Goal: Navigation & Orientation: Find specific page/section

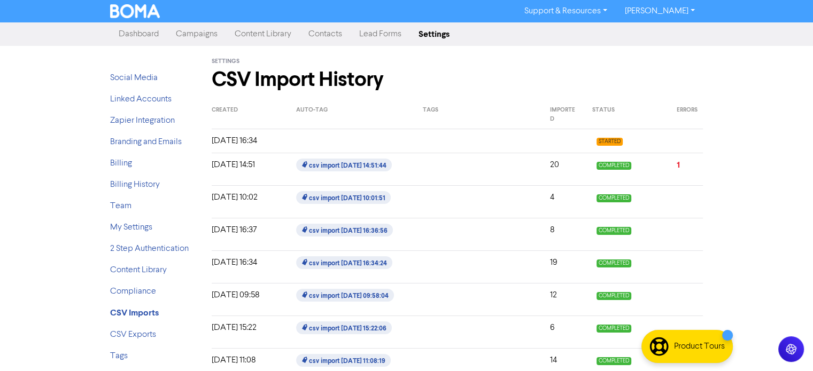
click at [611, 142] on span "STARTED" at bounding box center [609, 142] width 26 height 8
click at [147, 32] on link "Dashboard" at bounding box center [138, 34] width 57 height 21
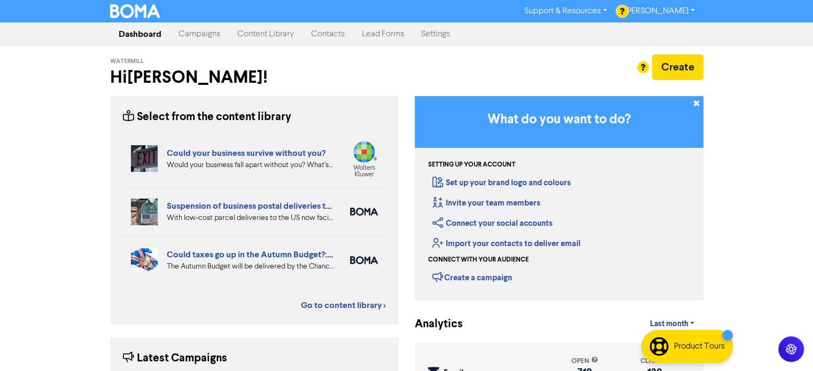
click at [200, 35] on link "Campaigns" at bounding box center [199, 34] width 59 height 21
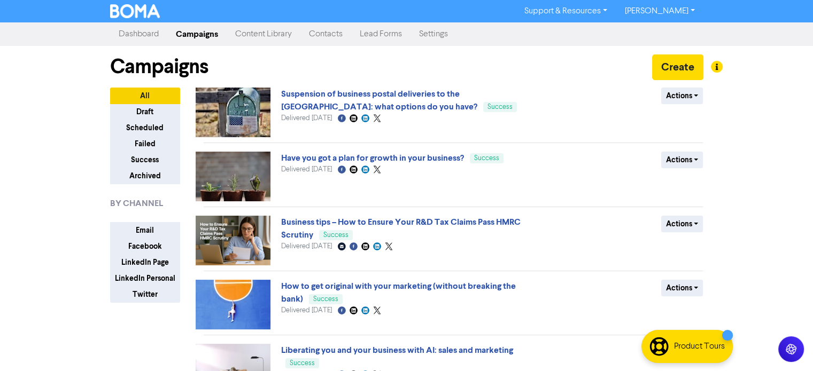
click at [318, 32] on link "Contacts" at bounding box center [325, 34] width 51 height 21
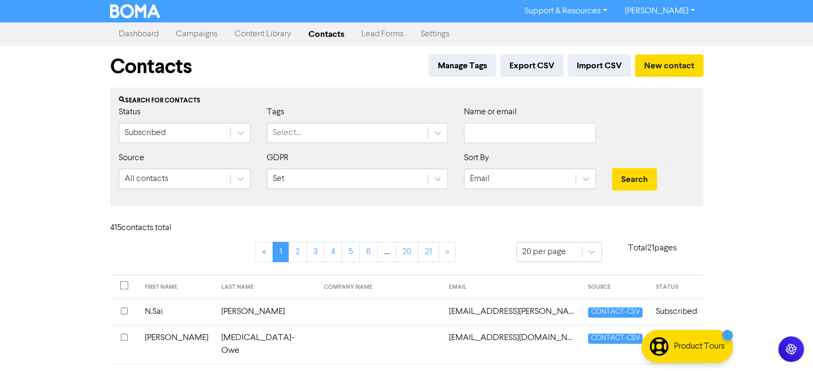
click at [424, 39] on link "Settings" at bounding box center [435, 34] width 46 height 21
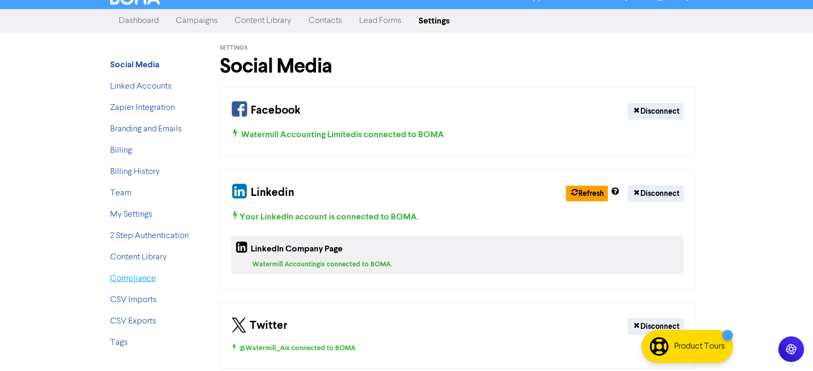
scroll to position [24, 0]
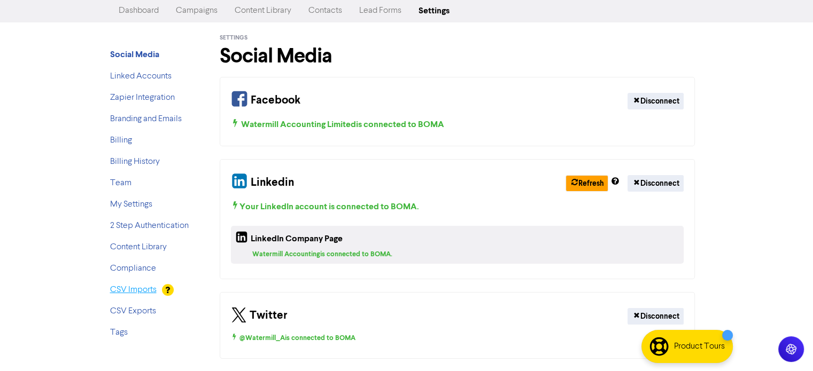
click at [142, 292] on link "CSV Imports" at bounding box center [133, 290] width 46 height 9
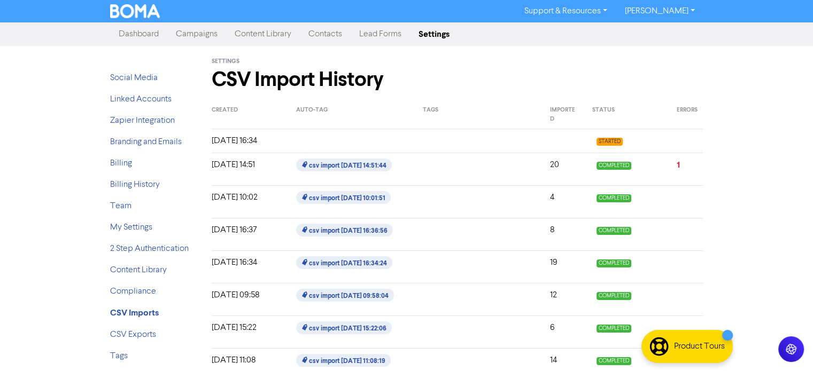
click at [610, 142] on span "STARTED" at bounding box center [609, 142] width 26 height 8
click at [242, 143] on div "[DATE] 16:34" at bounding box center [246, 141] width 84 height 13
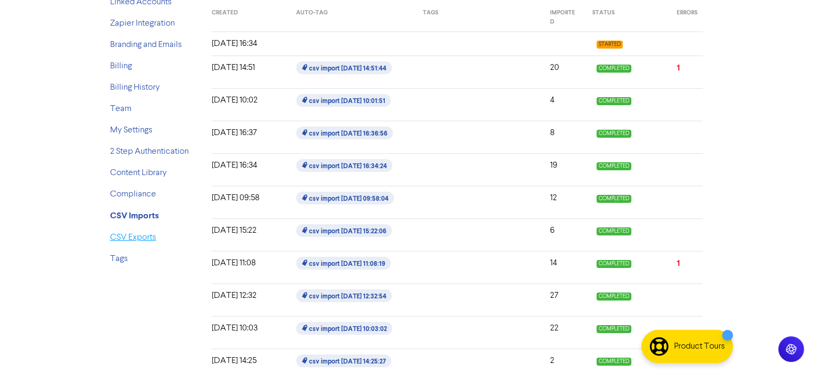
scroll to position [107, 0]
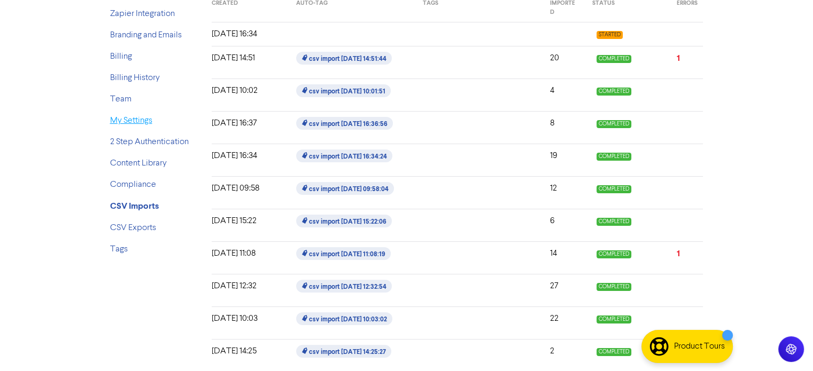
click at [130, 123] on link "My Settings" at bounding box center [131, 120] width 42 height 9
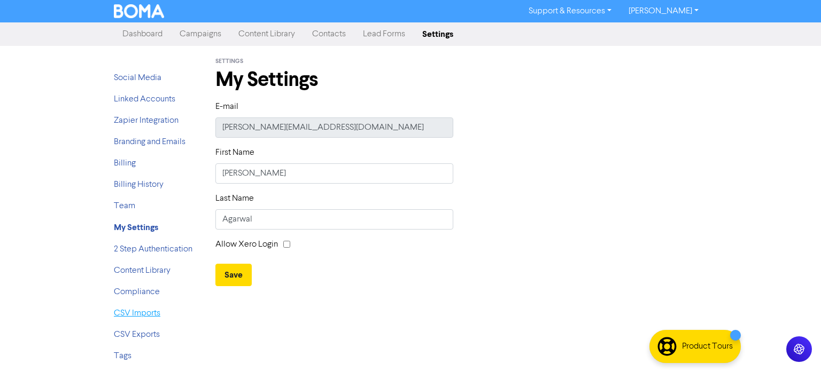
click at [137, 312] on link "CSV Imports" at bounding box center [137, 313] width 46 height 9
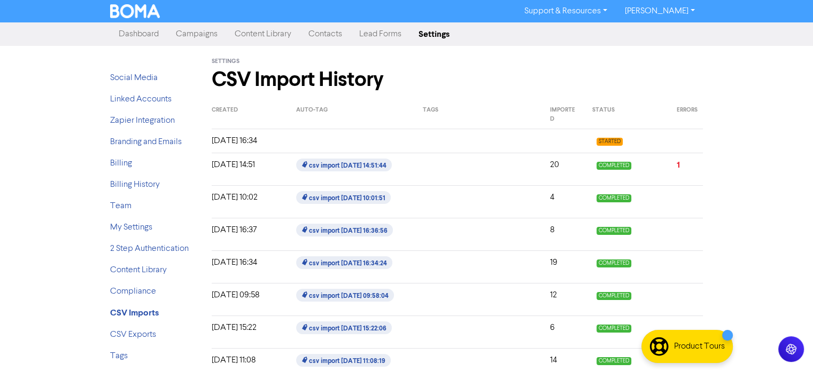
click at [607, 145] on span "STARTED" at bounding box center [609, 142] width 26 height 8
click at [320, 36] on link "Contacts" at bounding box center [325, 34] width 51 height 21
